Goal: Information Seeking & Learning: Learn about a topic

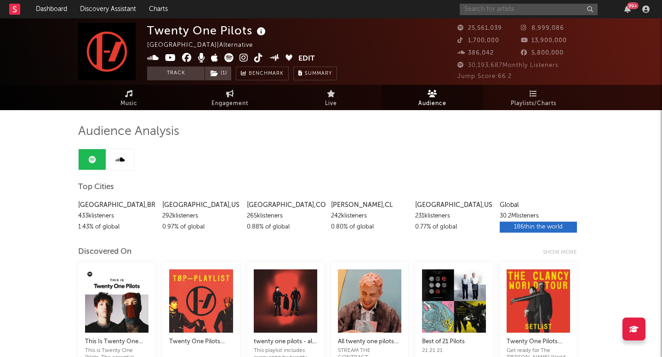
click at [498, 10] on input "text" at bounding box center [528, 9] width 138 height 11
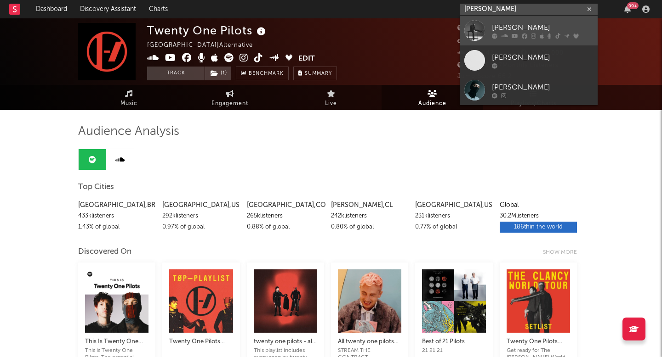
type input "[PERSON_NAME]"
click at [518, 26] on div "[PERSON_NAME]" at bounding box center [542, 27] width 101 height 11
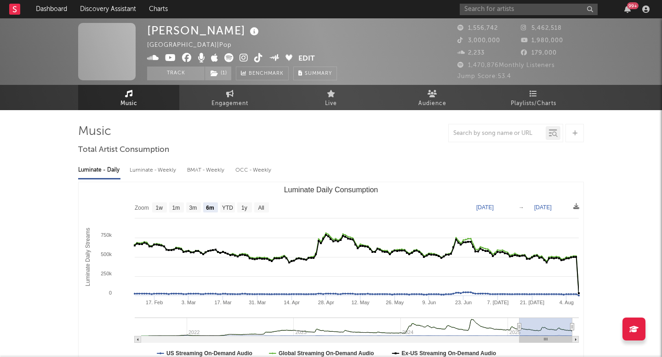
select select "6m"
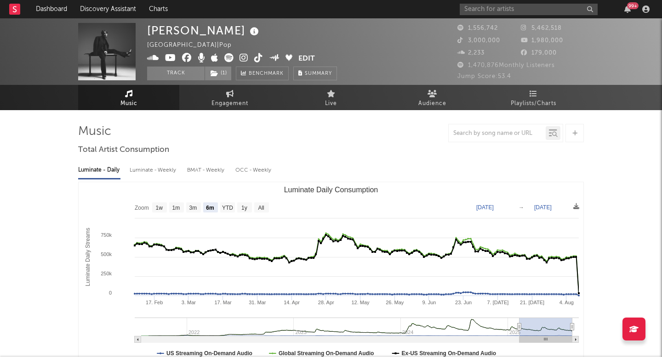
click at [305, 57] on button "Edit" at bounding box center [306, 58] width 17 height 11
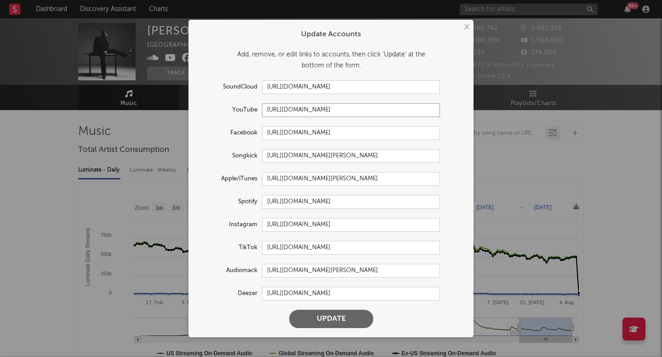
drag, startPoint x: 372, startPoint y: 111, endPoint x: 260, endPoint y: 112, distance: 111.2
click at [260, 112] on div "YouTube [URL][DOMAIN_NAME]" at bounding box center [319, 110] width 242 height 14
drag, startPoint x: 404, startPoint y: 132, endPoint x: 249, endPoint y: 134, distance: 155.3
click at [249, 134] on div "Facebook [URL][DOMAIN_NAME]" at bounding box center [319, 133] width 242 height 14
drag, startPoint x: 381, startPoint y: 226, endPoint x: 260, endPoint y: 222, distance: 121.3
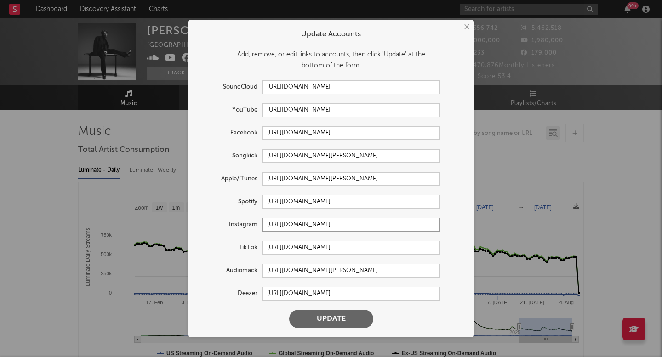
click at [260, 222] on div "Instagram [URL][DOMAIN_NAME]" at bounding box center [319, 225] width 242 height 14
drag, startPoint x: 266, startPoint y: 247, endPoint x: 444, endPoint y: 250, distance: 177.4
click at [444, 250] on div "TikTok [URL][DOMAIN_NAME]" at bounding box center [331, 248] width 266 height 14
click at [468, 25] on button "×" at bounding box center [466, 27] width 10 height 10
